Goal: Transaction & Acquisition: Subscribe to service/newsletter

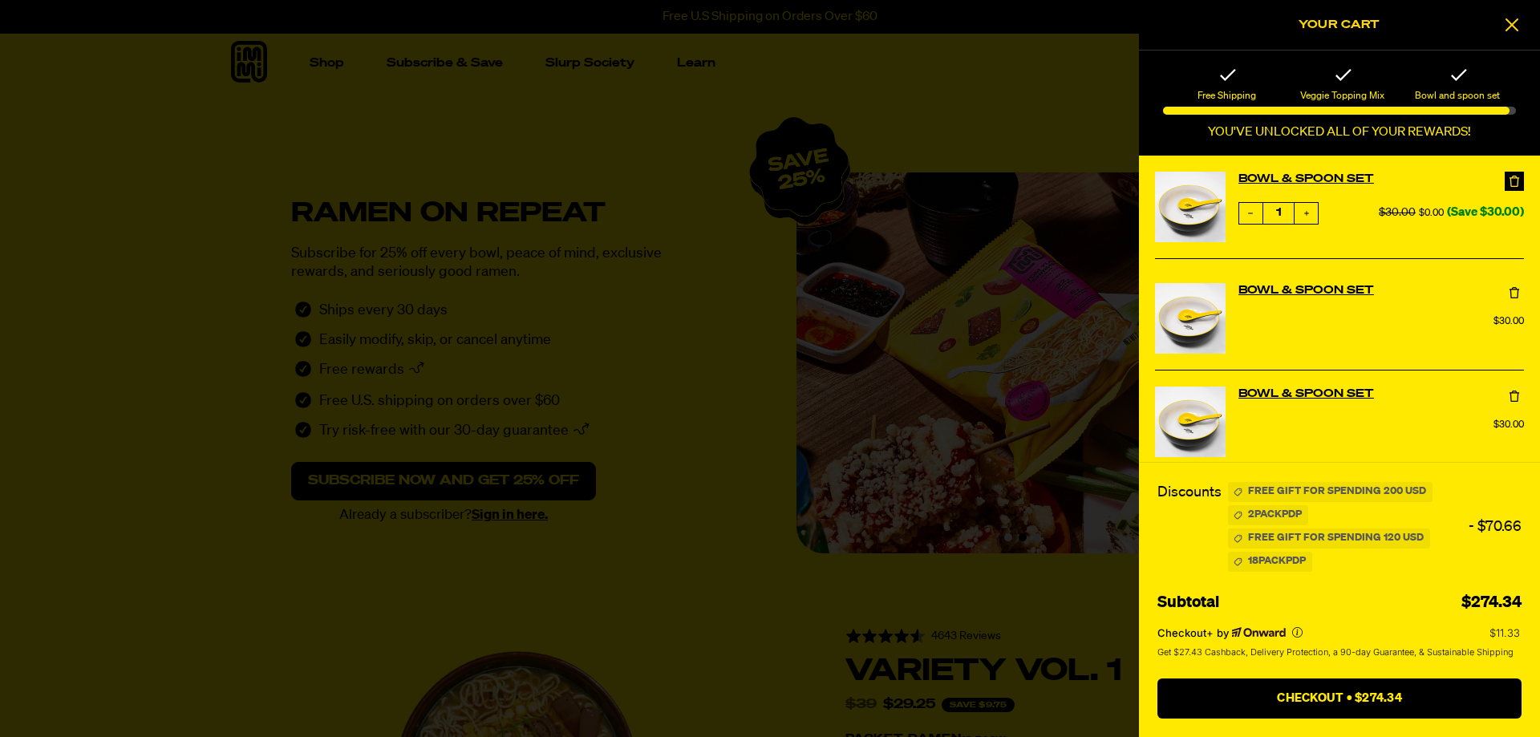
click at [1511, 175] on icon at bounding box center [1514, 181] width 16 height 16
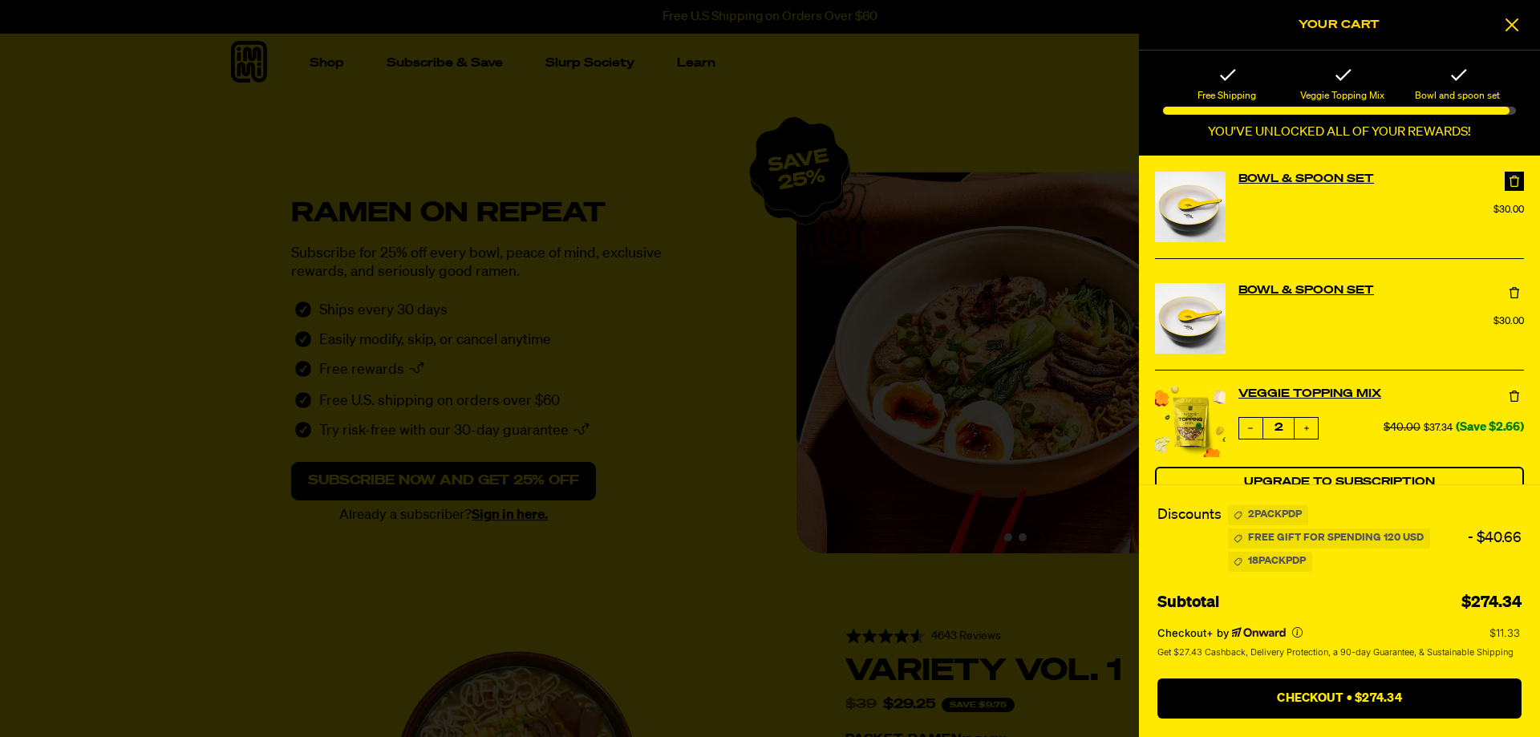
click at [1514, 182] on icon at bounding box center [1514, 181] width 16 height 16
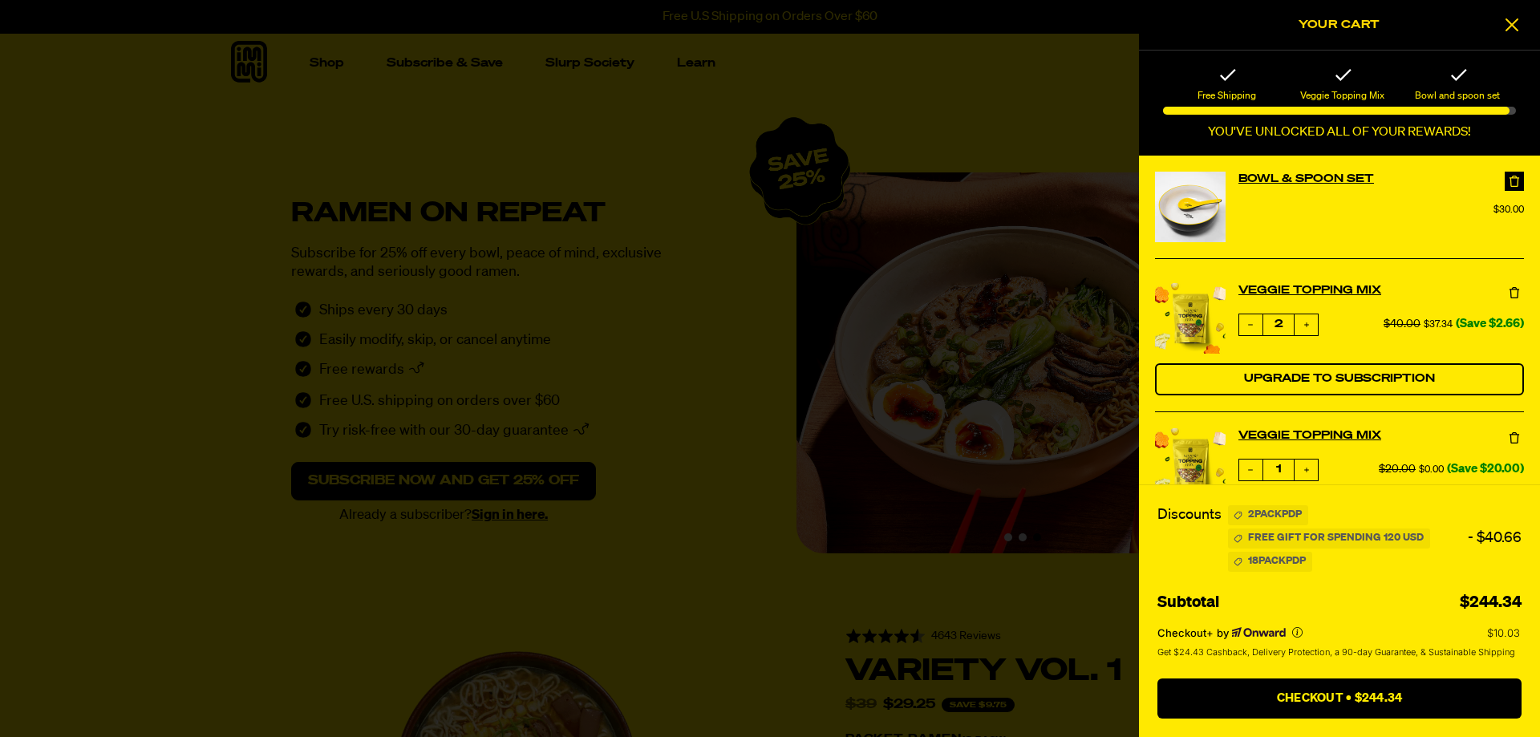
click at [1513, 180] on icon at bounding box center [1514, 181] width 16 height 16
select select "subscription frequency"
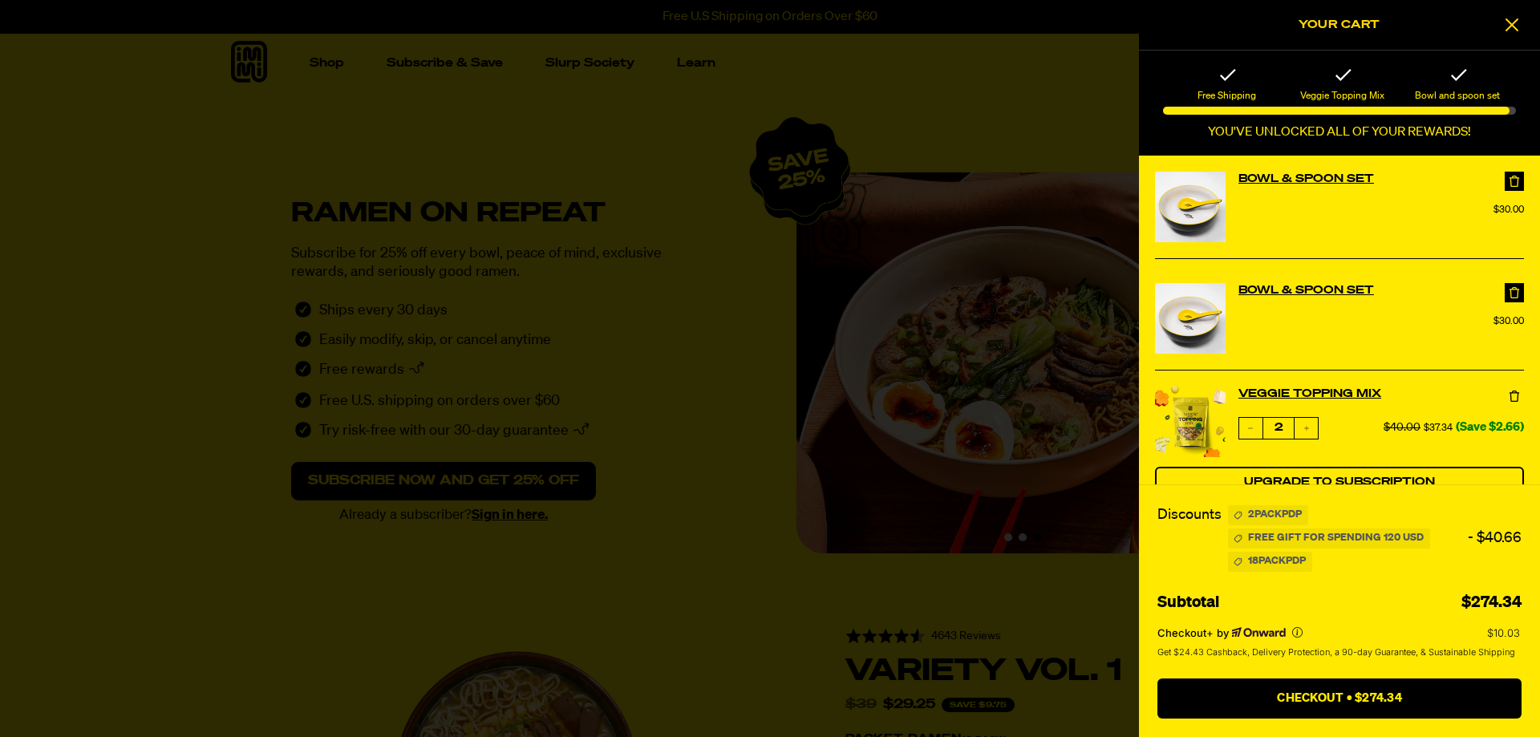
select select "subscription frequency"
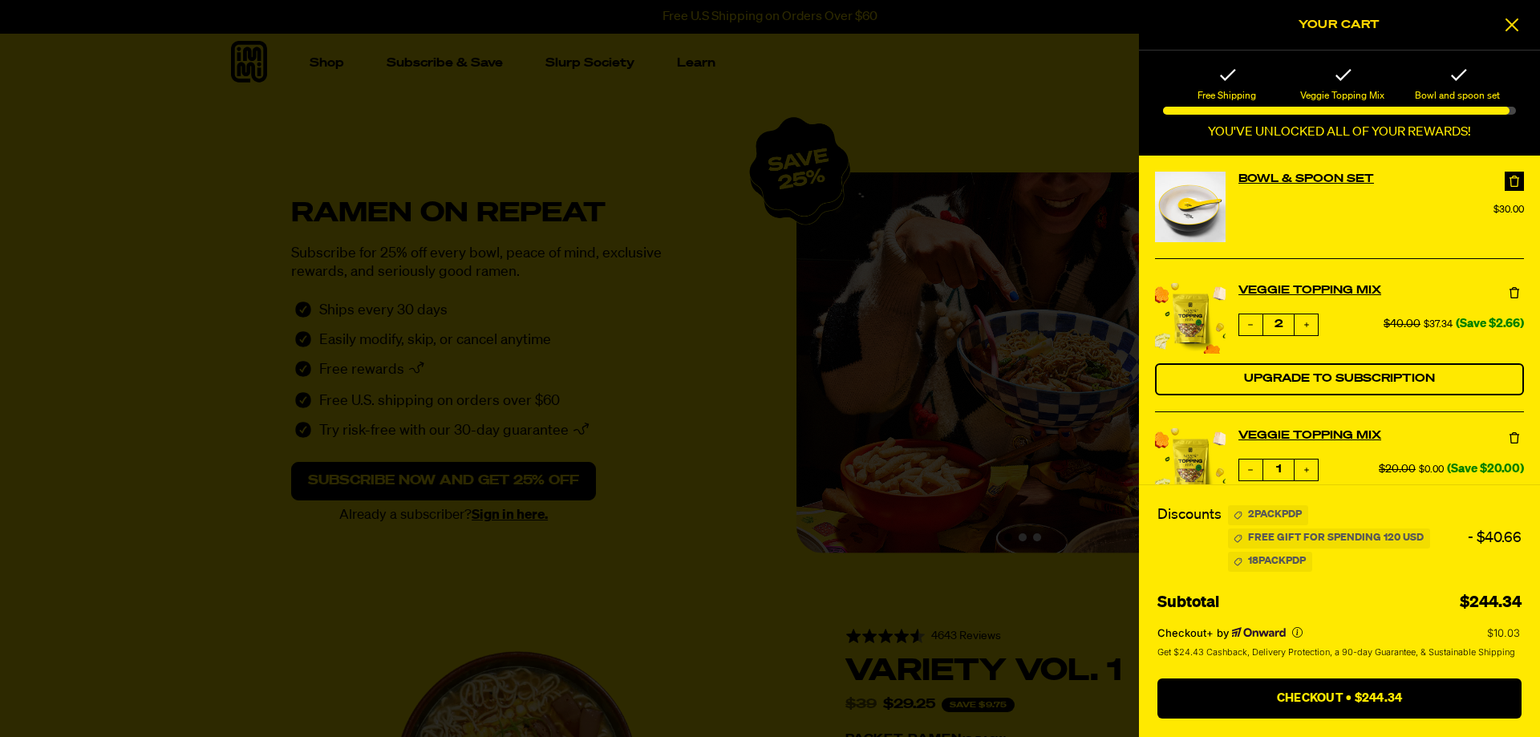
click at [1514, 182] on icon at bounding box center [1514, 181] width 16 height 16
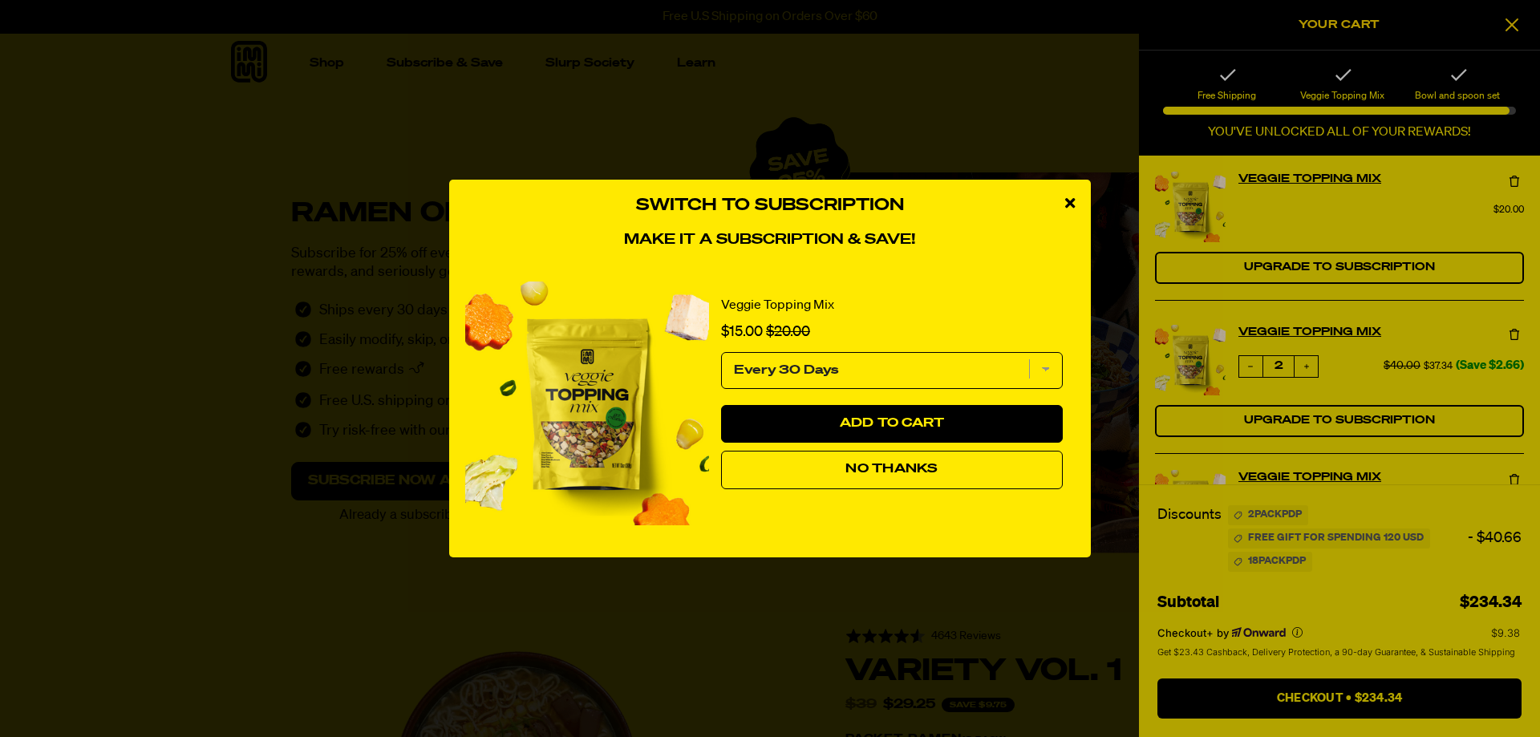
click at [1060, 193] on div "close modal" at bounding box center [1070, 204] width 42 height 48
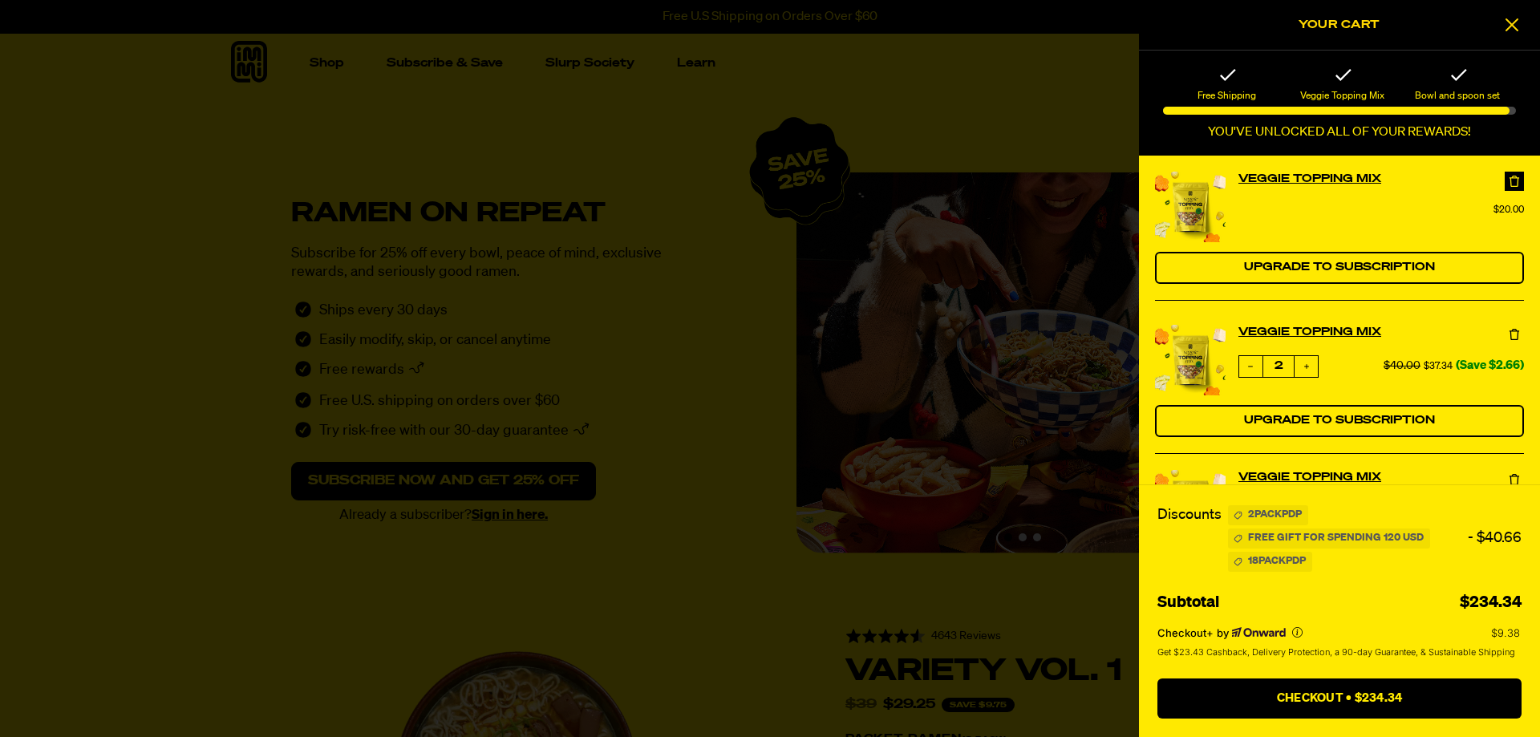
click at [1513, 180] on icon at bounding box center [1514, 181] width 16 height 16
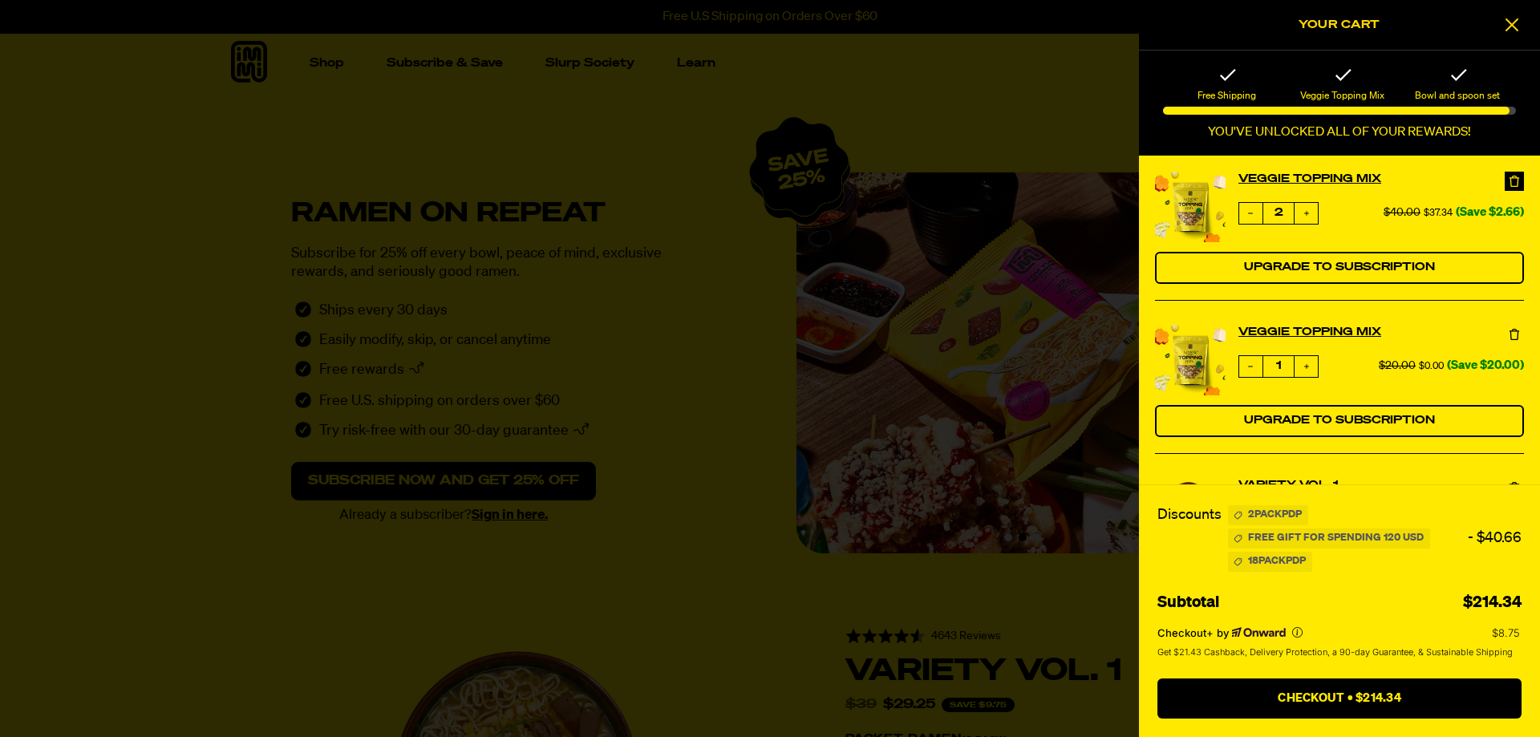
click at [1513, 179] on icon at bounding box center [1514, 181] width 16 height 16
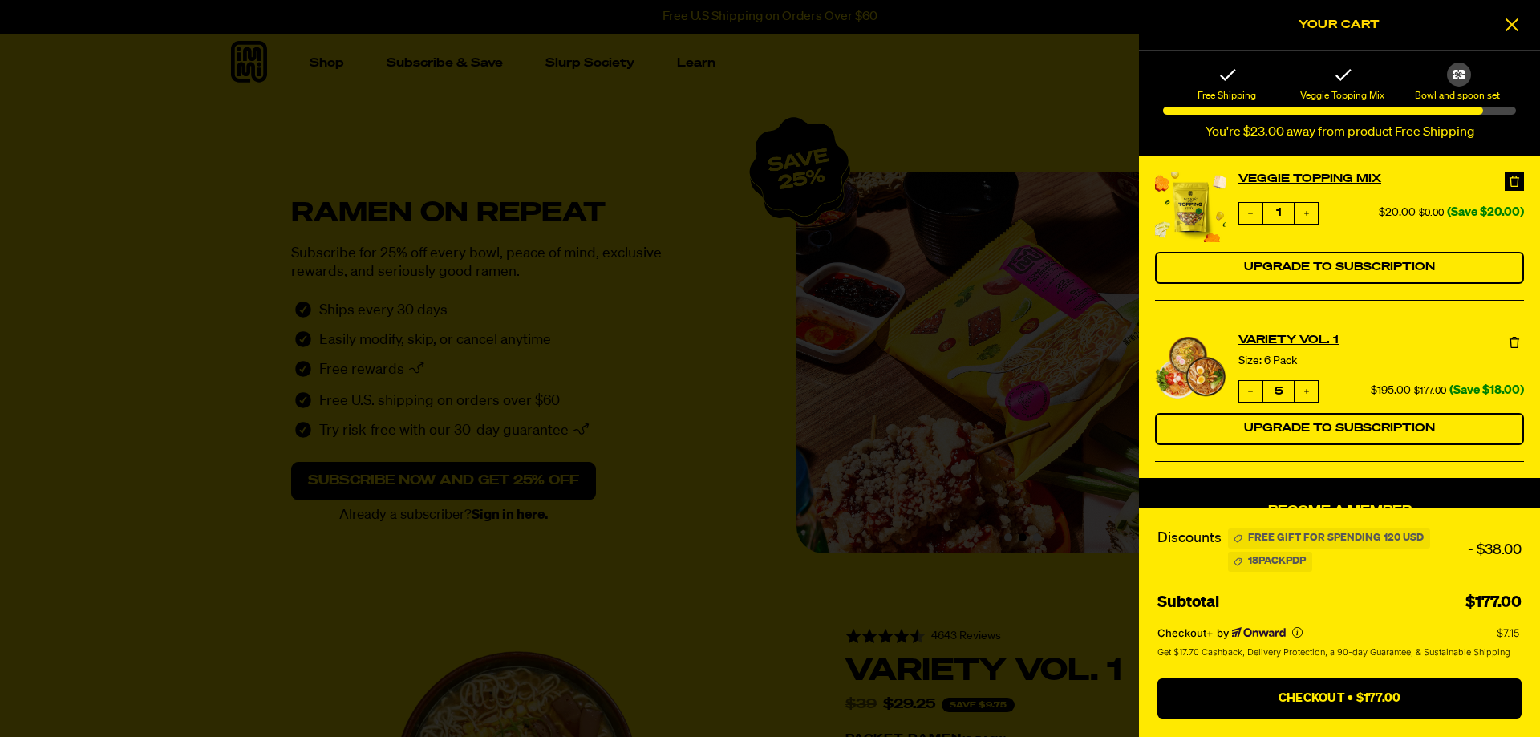
click at [1514, 178] on icon at bounding box center [1514, 181] width 16 height 16
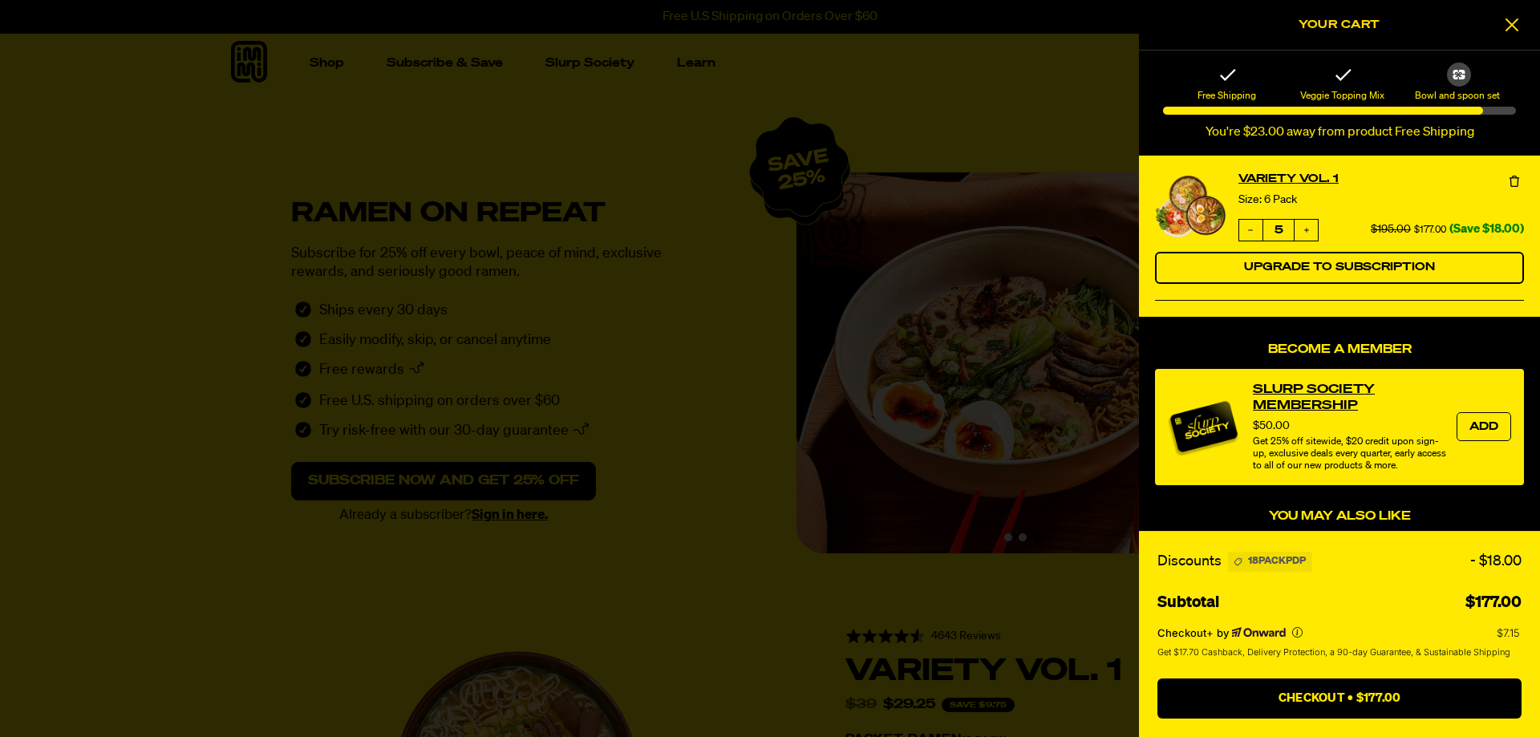
click at [1514, 184] on icon at bounding box center [1514, 181] width 16 height 16
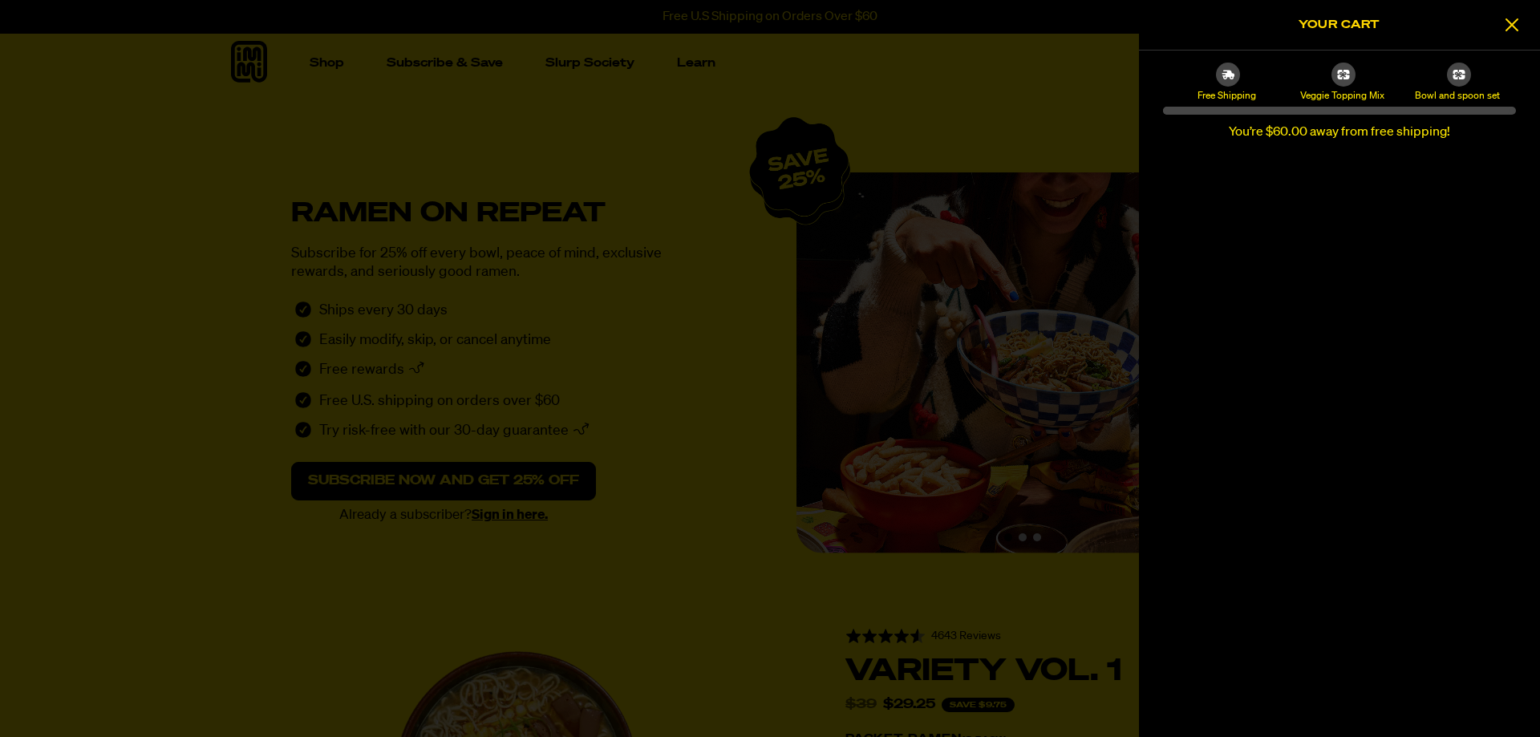
drag, startPoint x: 1327, startPoint y: 71, endPoint x: 1360, endPoint y: 90, distance: 38.1
click at [1354, 71] on div "Free Shipping Veggie Topping Mix Bowl and spoon set You’re $60.00 away from fre…" at bounding box center [1339, 103] width 401 height 105
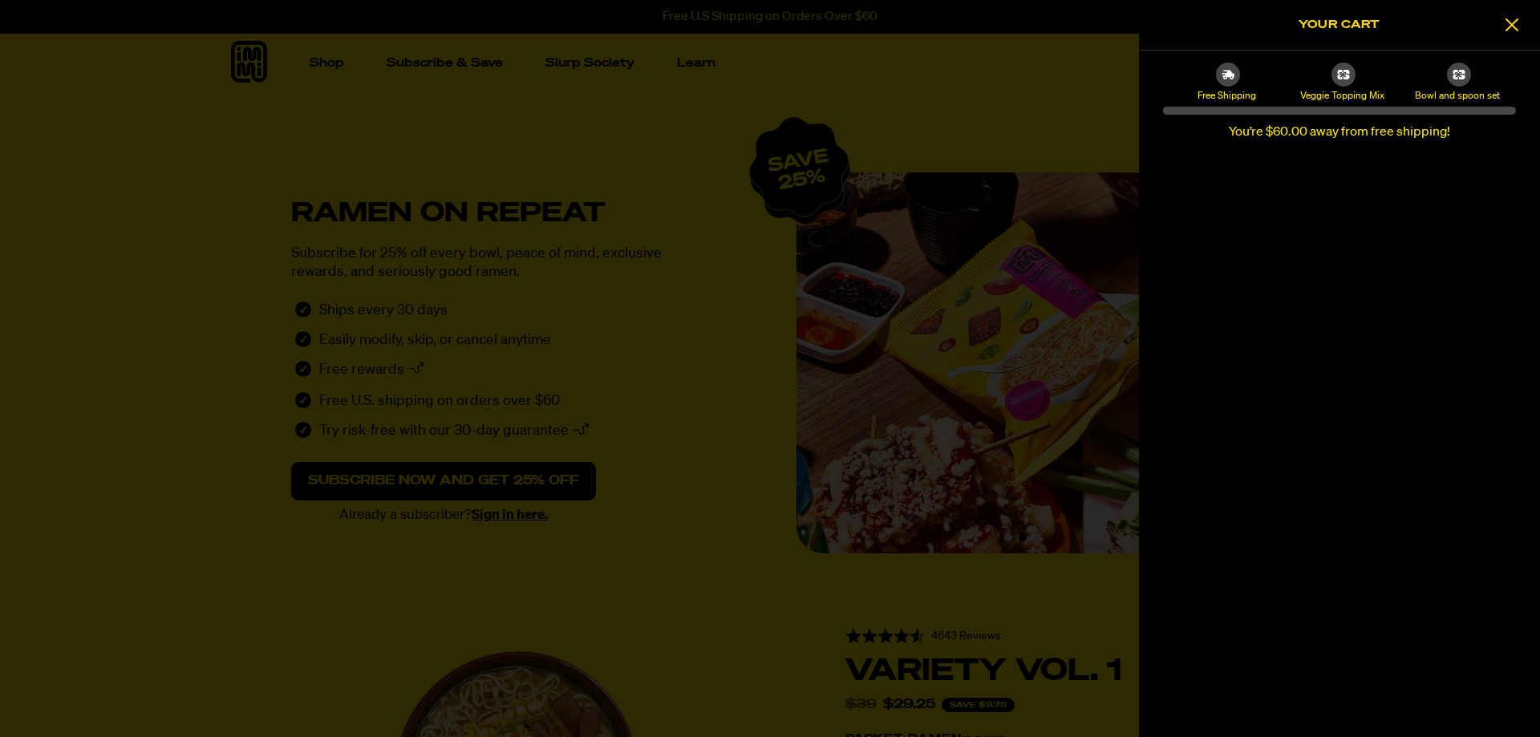
click at [817, 305] on div at bounding box center [770, 368] width 1540 height 737
